Goal: Find specific page/section: Find specific page/section

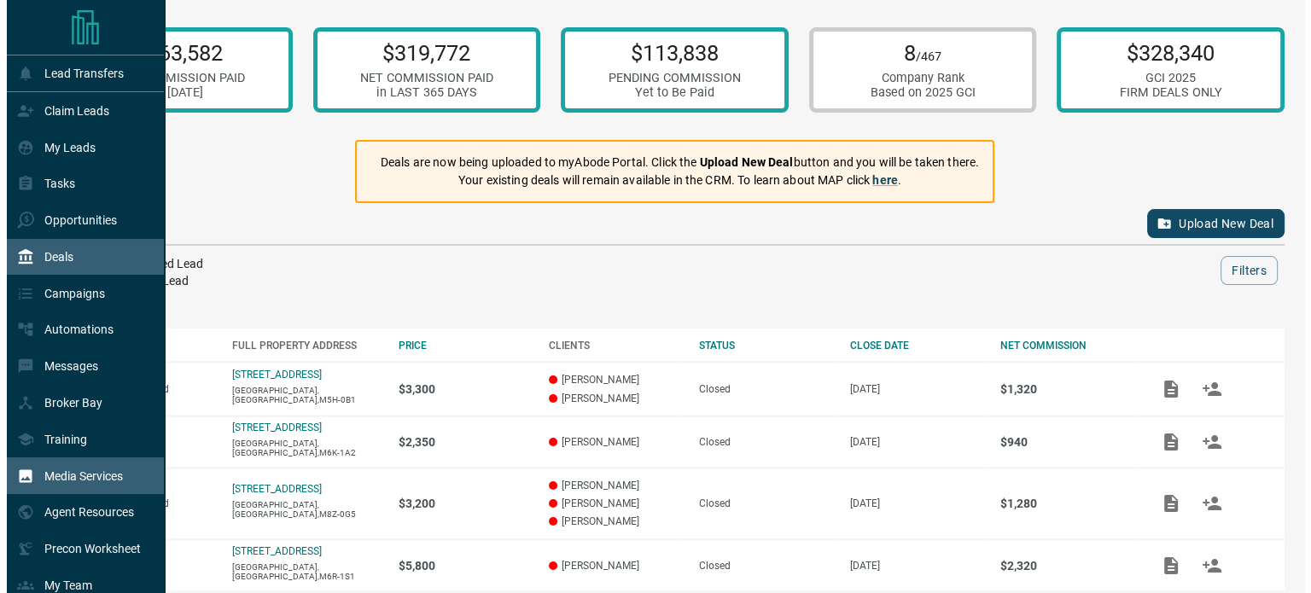
scroll to position [132, 0]
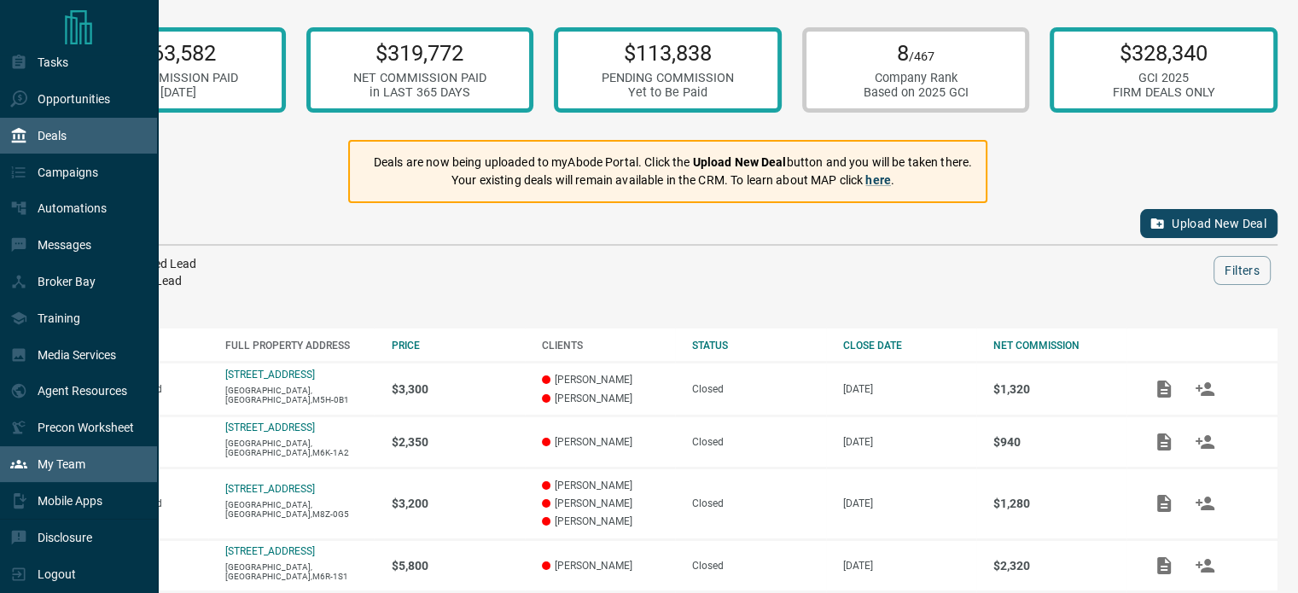
click at [65, 471] on div "My Team" at bounding box center [47, 465] width 75 height 28
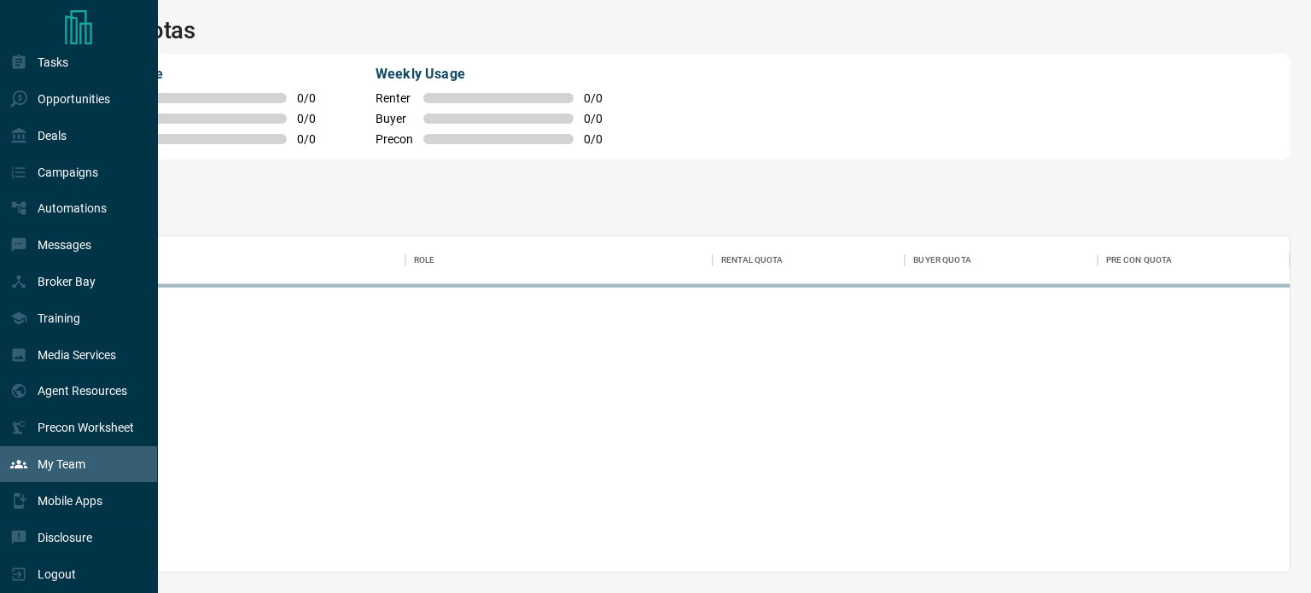
scroll to position [323, 1218]
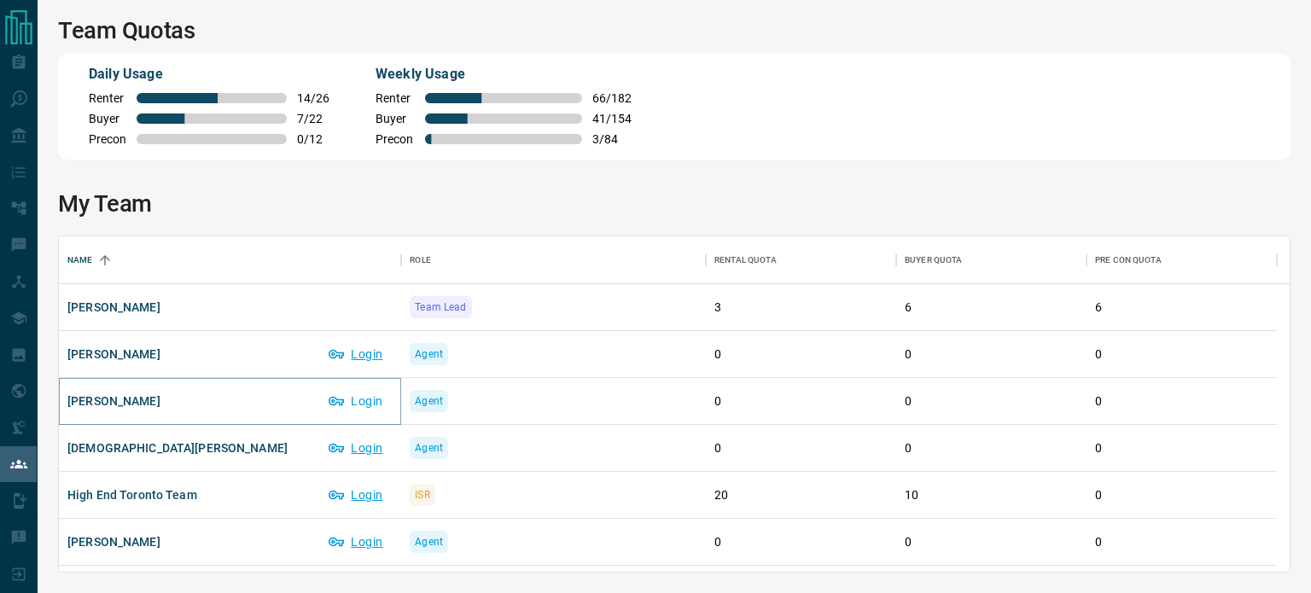
click at [364, 406] on button "Login" at bounding box center [356, 400] width 73 height 27
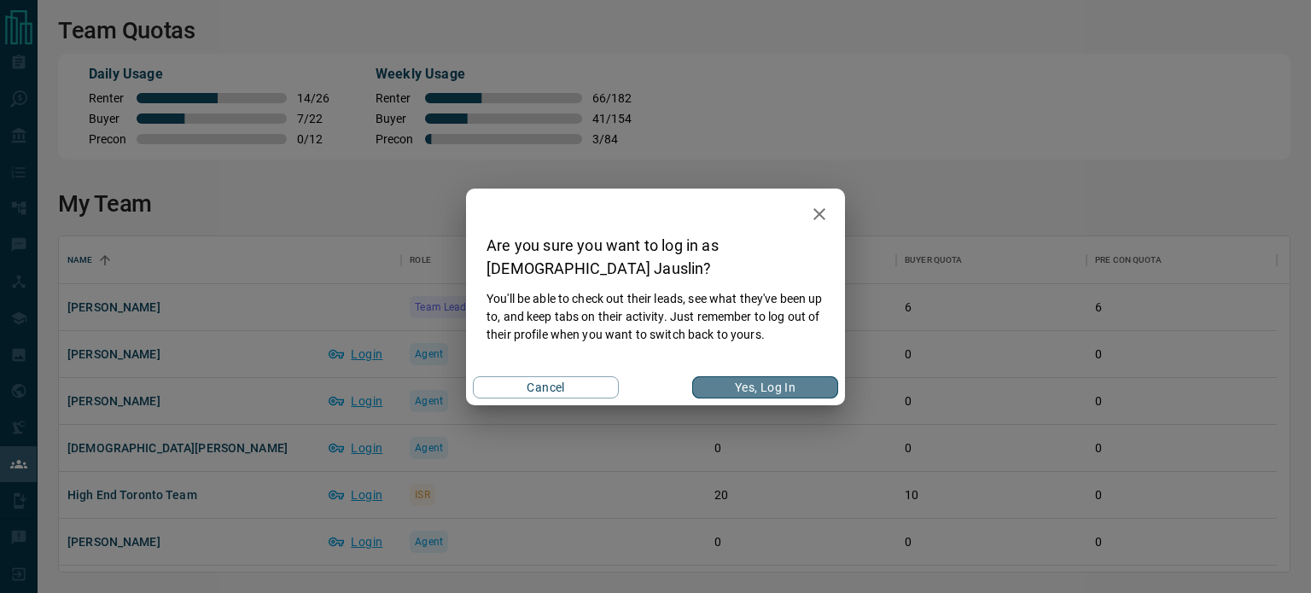
click at [786, 393] on button "Yes, Log In" at bounding box center [765, 387] width 146 height 22
